Goal: Task Accomplishment & Management: Manage account settings

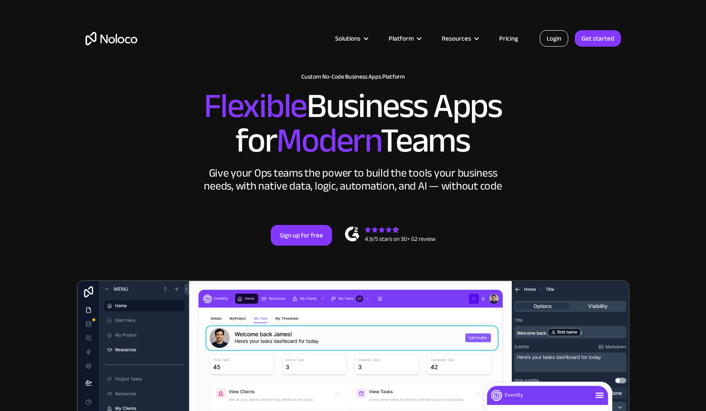
click at [556, 40] on link "Login" at bounding box center [553, 38] width 28 height 16
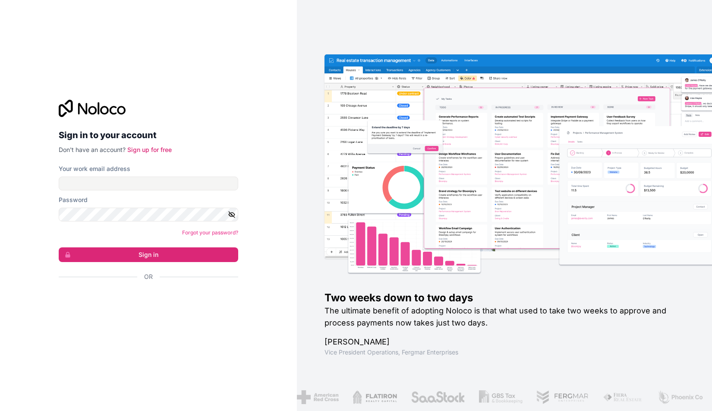
click at [108, 169] on label "Your work email address" at bounding box center [95, 168] width 72 height 9
click at [108, 177] on input "Your work email address" at bounding box center [149, 184] width 180 height 14
click at [107, 177] on input "Your work email address" at bounding box center [149, 184] width 180 height 14
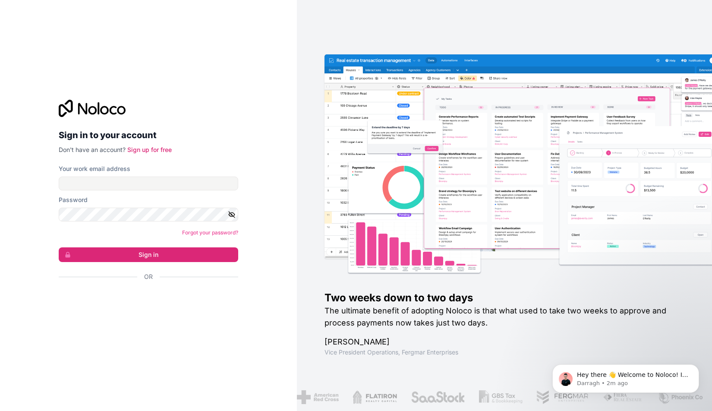
click at [286, 235] on div "Sign in to your account Don't have an account? Sign up for free Your work email…" at bounding box center [148, 205] width 297 height 411
click at [202, 301] on div "Sign in with Google. Opens in new tab" at bounding box center [145, 299] width 173 height 19
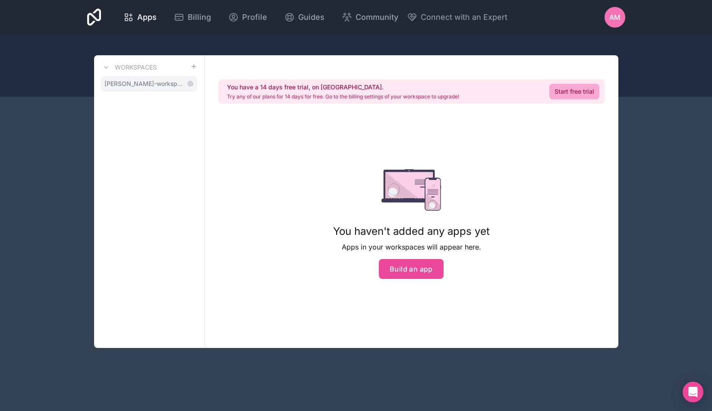
click at [167, 85] on span "[PERSON_NAME]-workspace" at bounding box center [143, 83] width 79 height 9
click at [157, 16] on span "Apps" at bounding box center [146, 17] width 19 height 12
click at [218, 9] on link "Billing" at bounding box center [192, 17] width 51 height 19
